Goal: Task Accomplishment & Management: Use online tool/utility

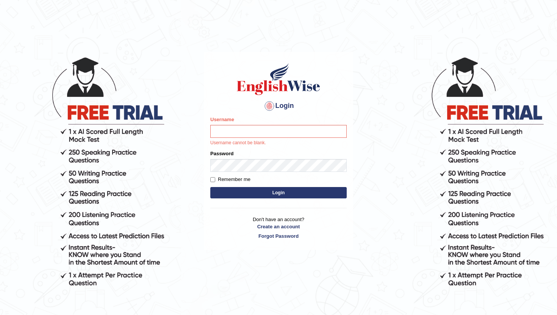
type input "l"
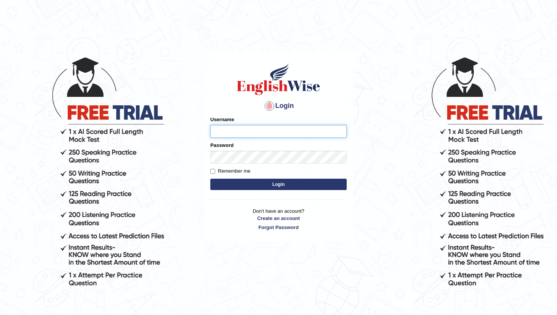
click at [252, 134] on input "Username" at bounding box center [278, 131] width 136 height 13
type input "lydiaN"
click at [210, 179] on button "Login" at bounding box center [278, 184] width 136 height 11
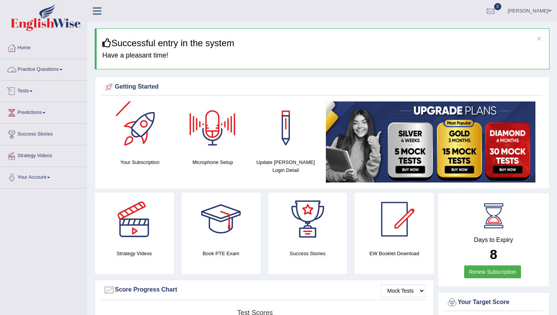
click at [31, 70] on link "Practice Questions" at bounding box center [43, 68] width 86 height 19
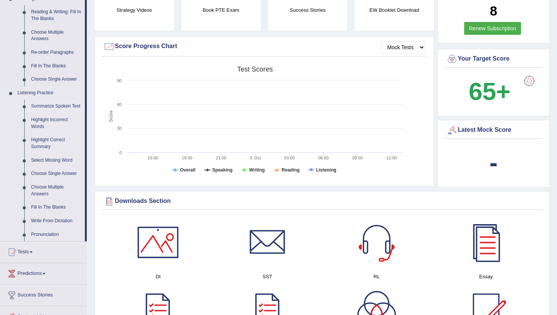
scroll to position [243, 0]
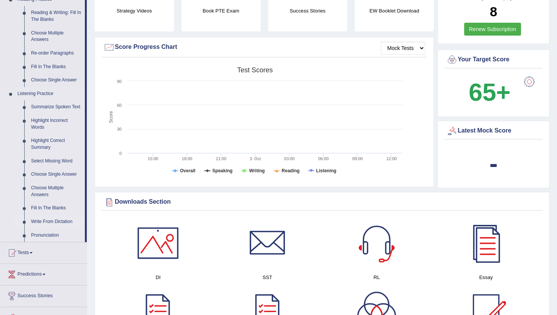
click at [60, 228] on link "Write From Dictation" at bounding box center [56, 222] width 57 height 14
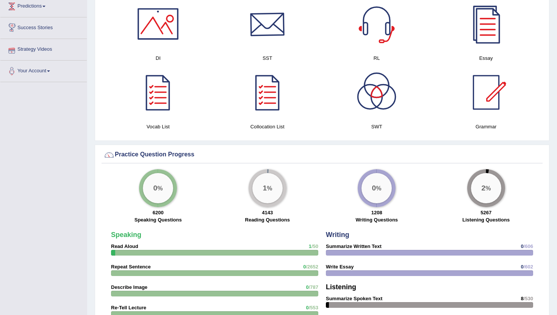
scroll to position [415, 0]
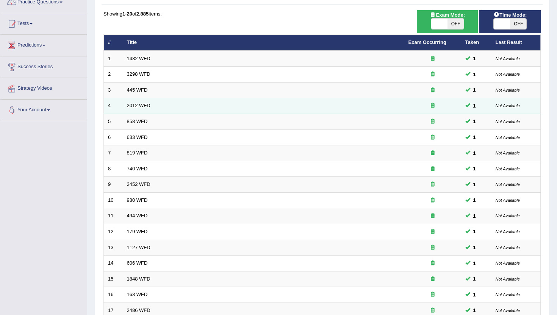
scroll to position [61, 0]
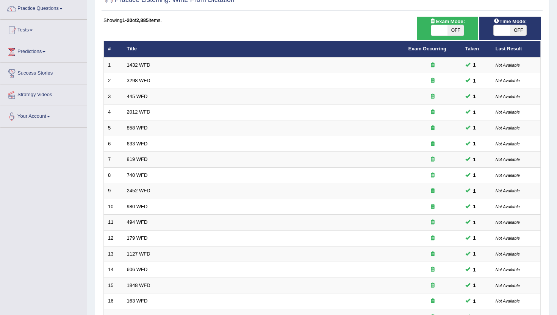
click at [449, 28] on span "OFF" at bounding box center [455, 30] width 16 height 11
checkbox input "true"
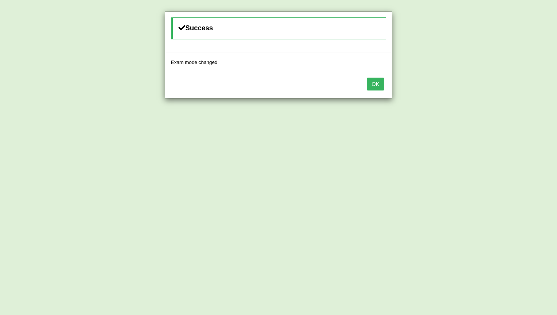
click at [381, 84] on button "OK" at bounding box center [375, 84] width 17 height 13
click at [379, 83] on button "OK" at bounding box center [375, 84] width 17 height 13
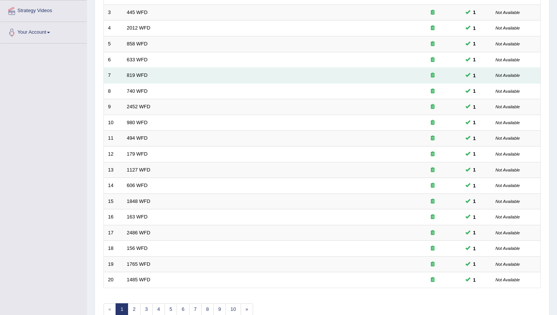
scroll to position [186, 0]
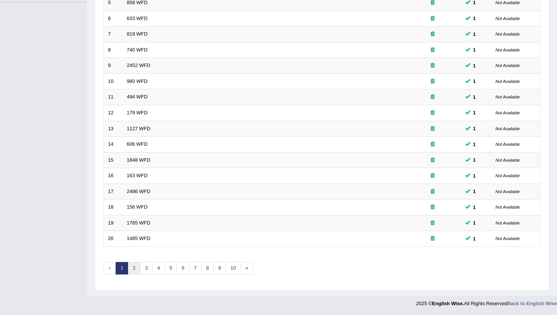
click at [134, 265] on link "2" at bounding box center [134, 268] width 12 height 12
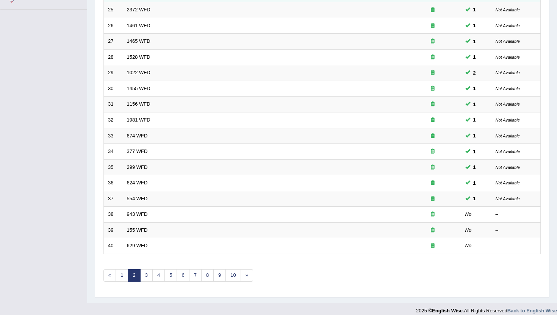
scroll to position [186, 0]
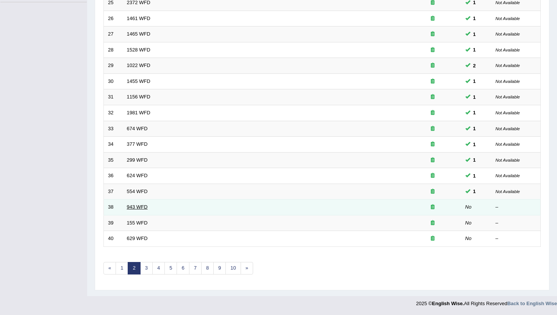
click at [139, 209] on link "943 WFD" at bounding box center [137, 207] width 21 height 6
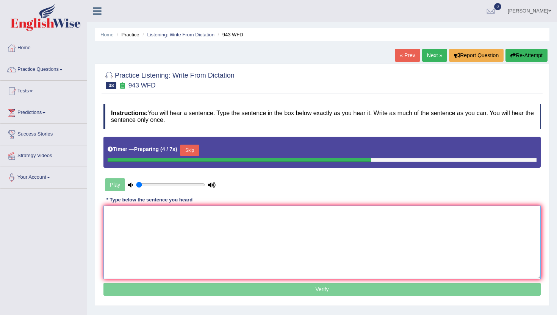
click at [139, 214] on textarea at bounding box center [321, 242] width 437 height 73
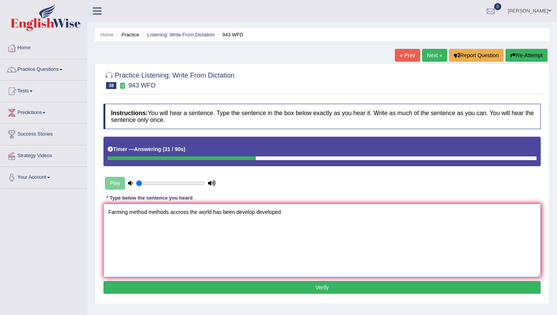
click at [258, 212] on textarea "Farming method methods accross the world has been develop developed" at bounding box center [321, 240] width 437 height 73
click at [291, 213] on textarea "Farming method methods accross the world has been developed developed" at bounding box center [321, 240] width 437 height 73
type textarea "Farming method methods accross the world has been developed develop recently."
click at [264, 289] on button "Verify" at bounding box center [321, 287] width 437 height 13
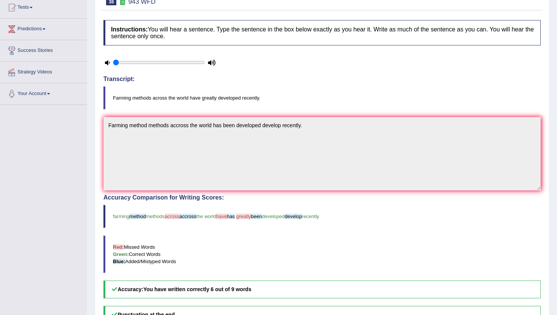
scroll to position [24, 0]
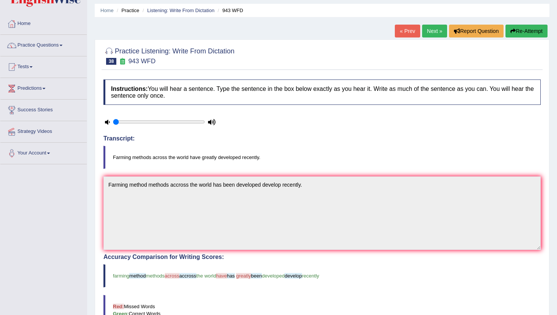
click at [432, 32] on link "Next »" at bounding box center [434, 31] width 25 height 13
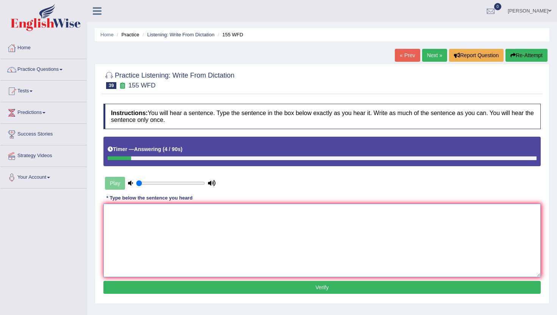
click at [146, 228] on textarea at bounding box center [321, 240] width 437 height 73
click at [133, 213] on textarea "Important details in argument is missing in summary." at bounding box center [321, 240] width 437 height 73
type textarea "Important detail details in argument is missing in summary."
click at [200, 292] on button "Verify" at bounding box center [321, 287] width 437 height 13
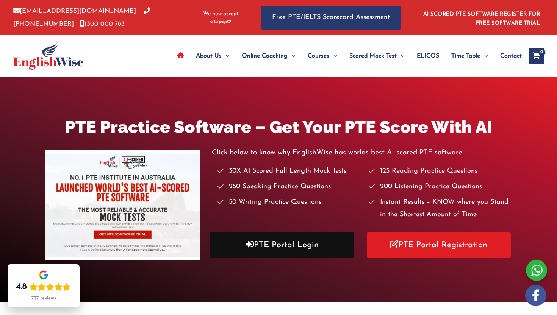
click at [292, 253] on link "PTE Portal Login" at bounding box center [282, 245] width 144 height 26
